Goal: Transaction & Acquisition: Obtain resource

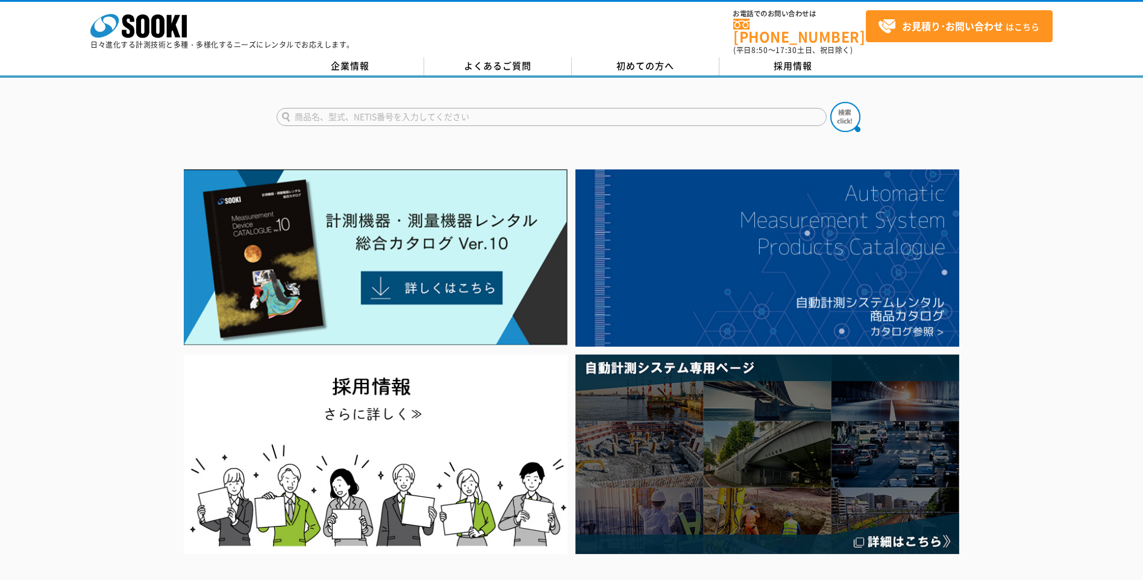
drag, startPoint x: 0, startPoint y: 0, endPoint x: 440, endPoint y: 110, distance: 453.9
click at [440, 110] on input "text" at bounding box center [552, 117] width 550 height 18
type input "小"
type input "固定式ガス検知器"
click at [830, 102] on button at bounding box center [845, 117] width 30 height 30
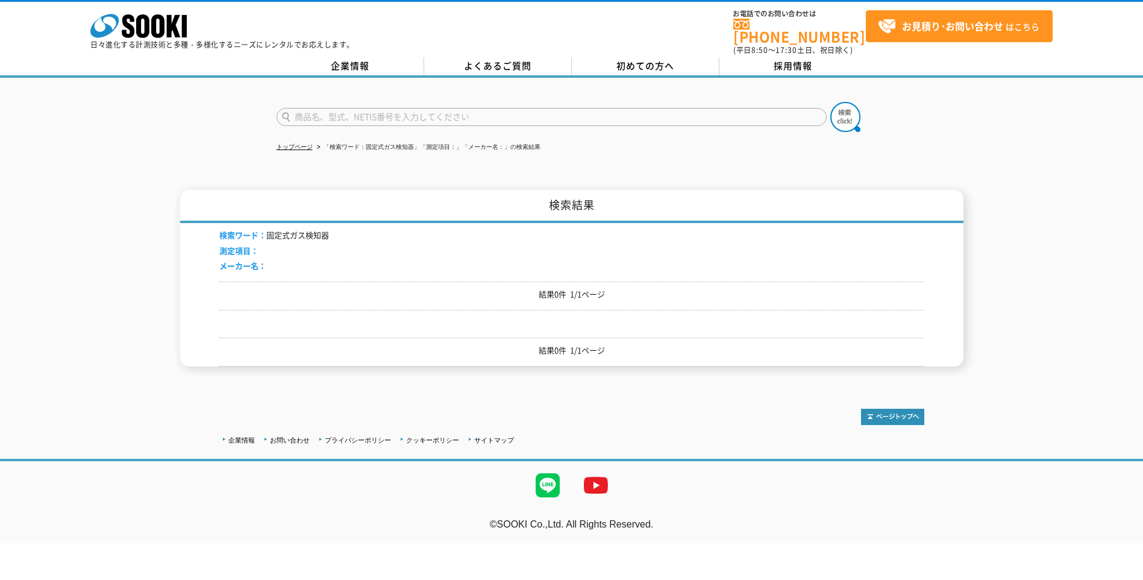
click at [909, 168] on div "トップページ 「検索ワード：固定式ガス検知器」「測定項目：」「メーカー名：」の検索結果 検索結果 検索ワード： 固定式ガス検知器 測定項目： メーカー名： 結…" at bounding box center [571, 231] width 1143 height 307
click at [806, 413] on div at bounding box center [571, 410] width 705 height 28
drag, startPoint x: 328, startPoint y: 227, endPoint x: 153, endPoint y: 270, distance: 180.0
click at [153, 270] on div "検索結果 検索ワード： 固定式ガス検知器 測定項目： メーカー名： 結果0件 1/1ページ 結果0件 1/1ページ" at bounding box center [571, 278] width 1143 height 177
drag, startPoint x: 153, startPoint y: 270, endPoint x: 243, endPoint y: 174, distance: 131.7
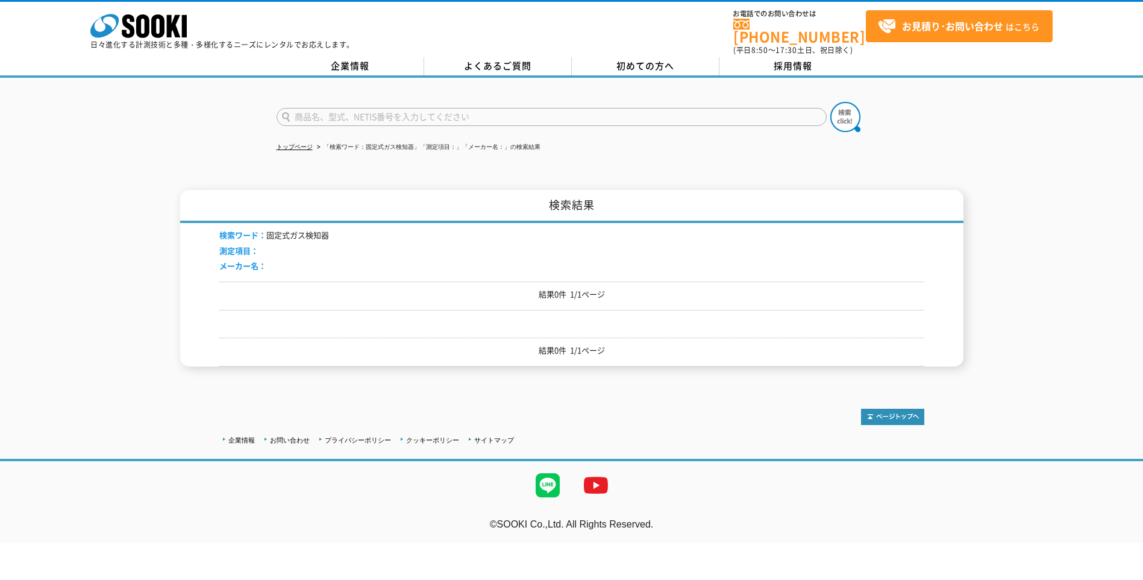
click at [243, 174] on div "トップページ 「検索ワード：固定式ガス検知器」「測定項目：」「メーカー名：」の検索結果 検索結果 検索ワード： 固定式ガス検知器 測定項目： メーカー名： 結…" at bounding box center [571, 231] width 1143 height 307
click at [666, 156] on div "トップページ 「検索ワード：固定式ガス検知器」「測定項目：」「メーカー名：」の検索結果 検索結果 検索ワード： 固定式ガス検知器 測定項目： メーカー名： 結…" at bounding box center [571, 231] width 1143 height 307
click at [738, 114] on input "text" at bounding box center [552, 117] width 550 height 18
type input "商品名、型式、NETIS番号を入力してください"
click at [343, 102] on form "商品名、型式、NETIS番号を入力してください" at bounding box center [572, 119] width 590 height 34
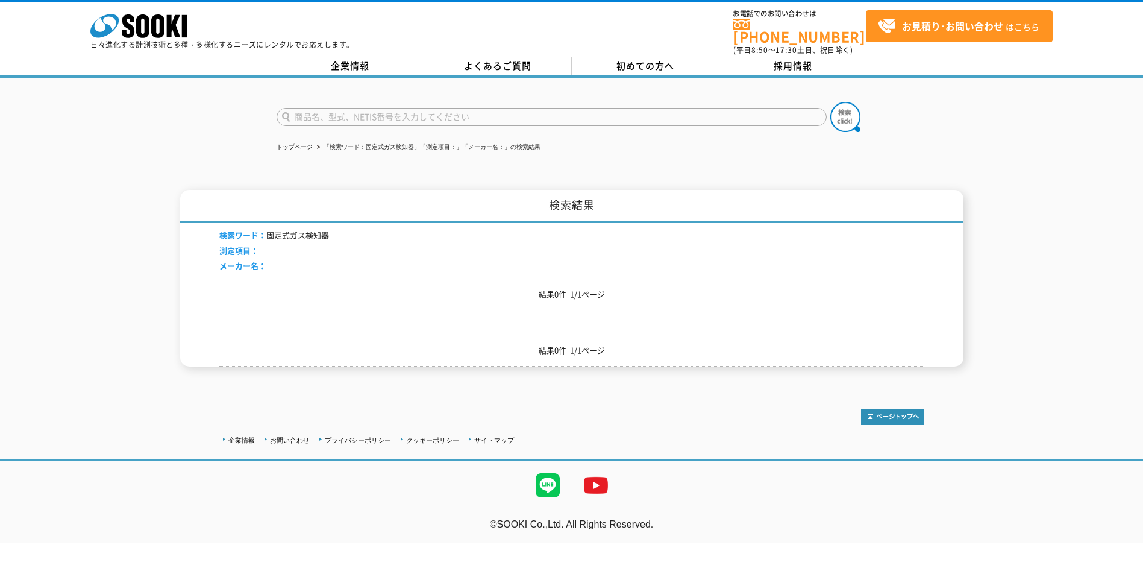
click at [343, 110] on input "text" at bounding box center [552, 117] width 550 height 18
type input "マルチガス"
click at [845, 110] on img at bounding box center [845, 117] width 30 height 30
click at [846, 111] on img at bounding box center [845, 117] width 30 height 30
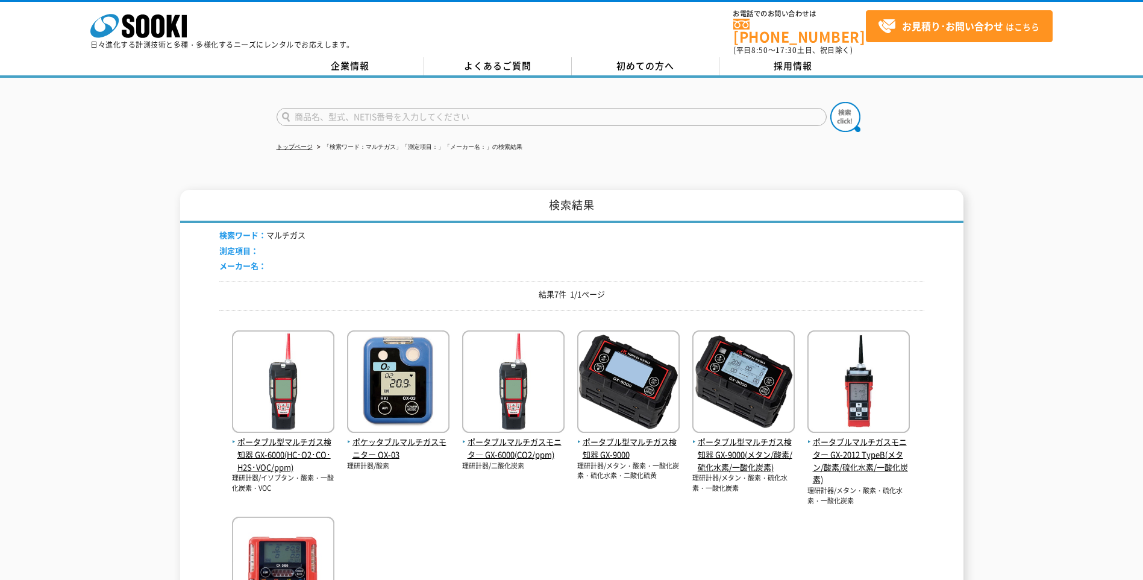
click at [365, 108] on input "text" at bounding box center [552, 117] width 550 height 18
type input "ガス検知器"
click at [830, 102] on button at bounding box center [845, 117] width 30 height 30
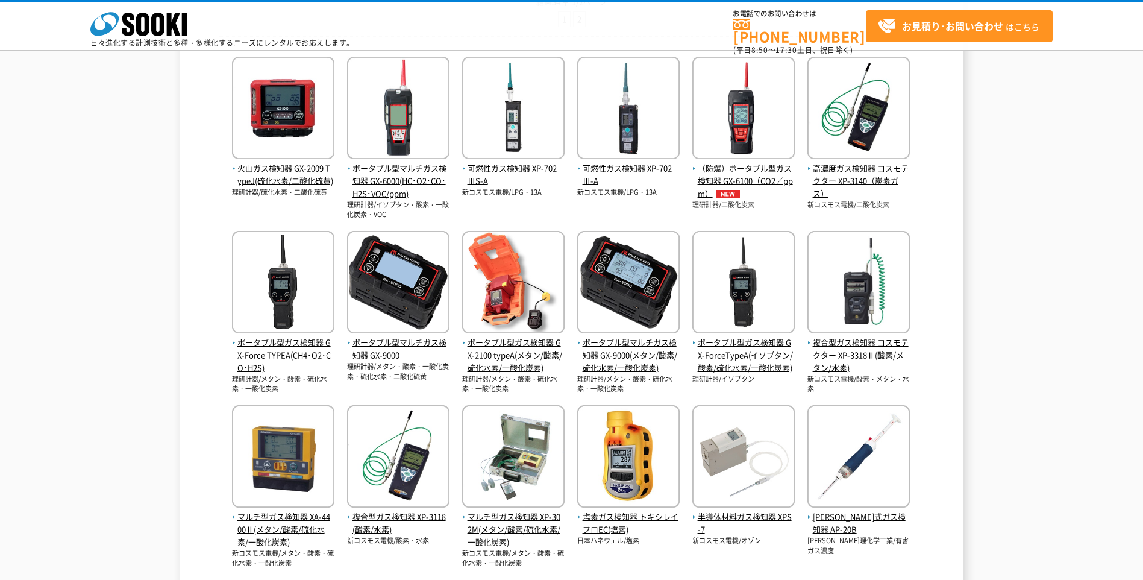
scroll to position [241, 0]
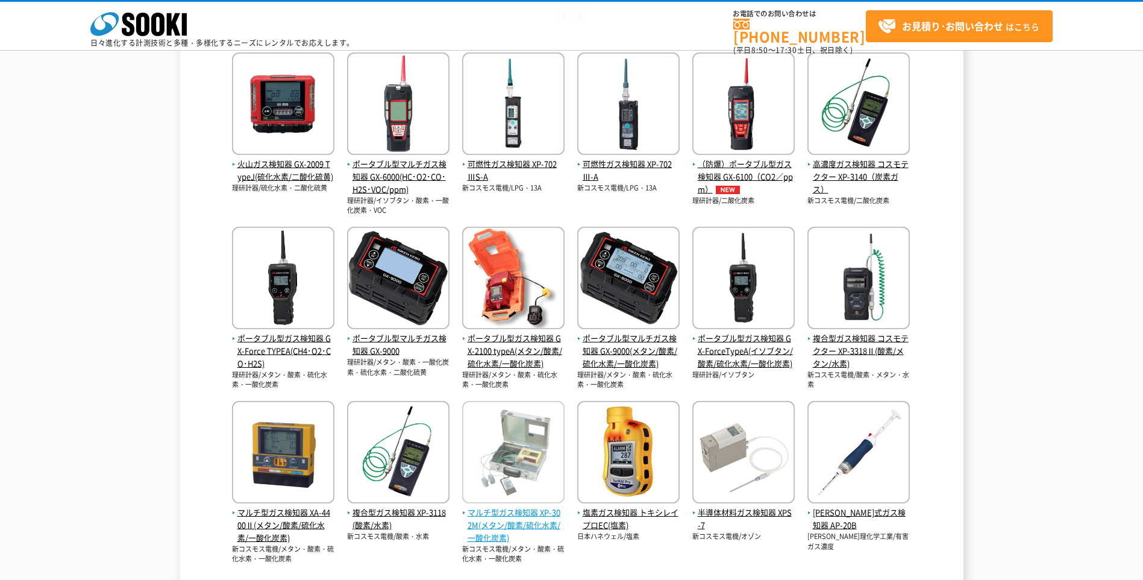
click at [510, 519] on span "マルチ型ガス検知器 XP-302M(メタン/酸素/硫化水素/一酸化炭素)" at bounding box center [513, 524] width 102 height 37
click at [513, 519] on span "マルチ型ガス検知器 XP-302M(メタン/酸素/硫化水素/一酸化炭素)" at bounding box center [513, 524] width 102 height 37
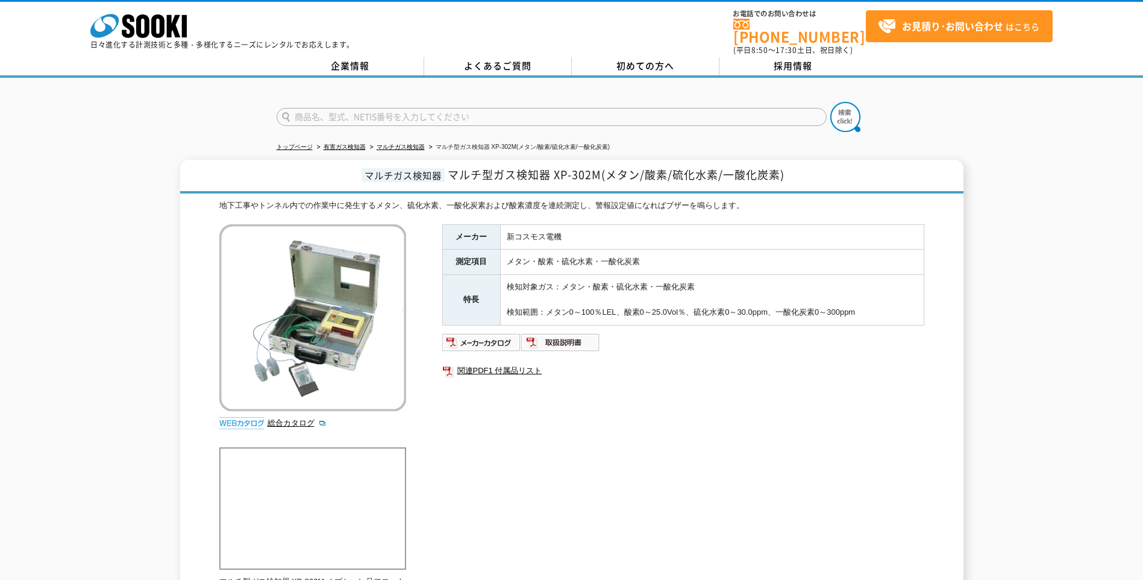
click at [266, 280] on img at bounding box center [312, 317] width 187 height 187
click at [268, 280] on img at bounding box center [312, 317] width 187 height 187
